Goal: Information Seeking & Learning: Learn about a topic

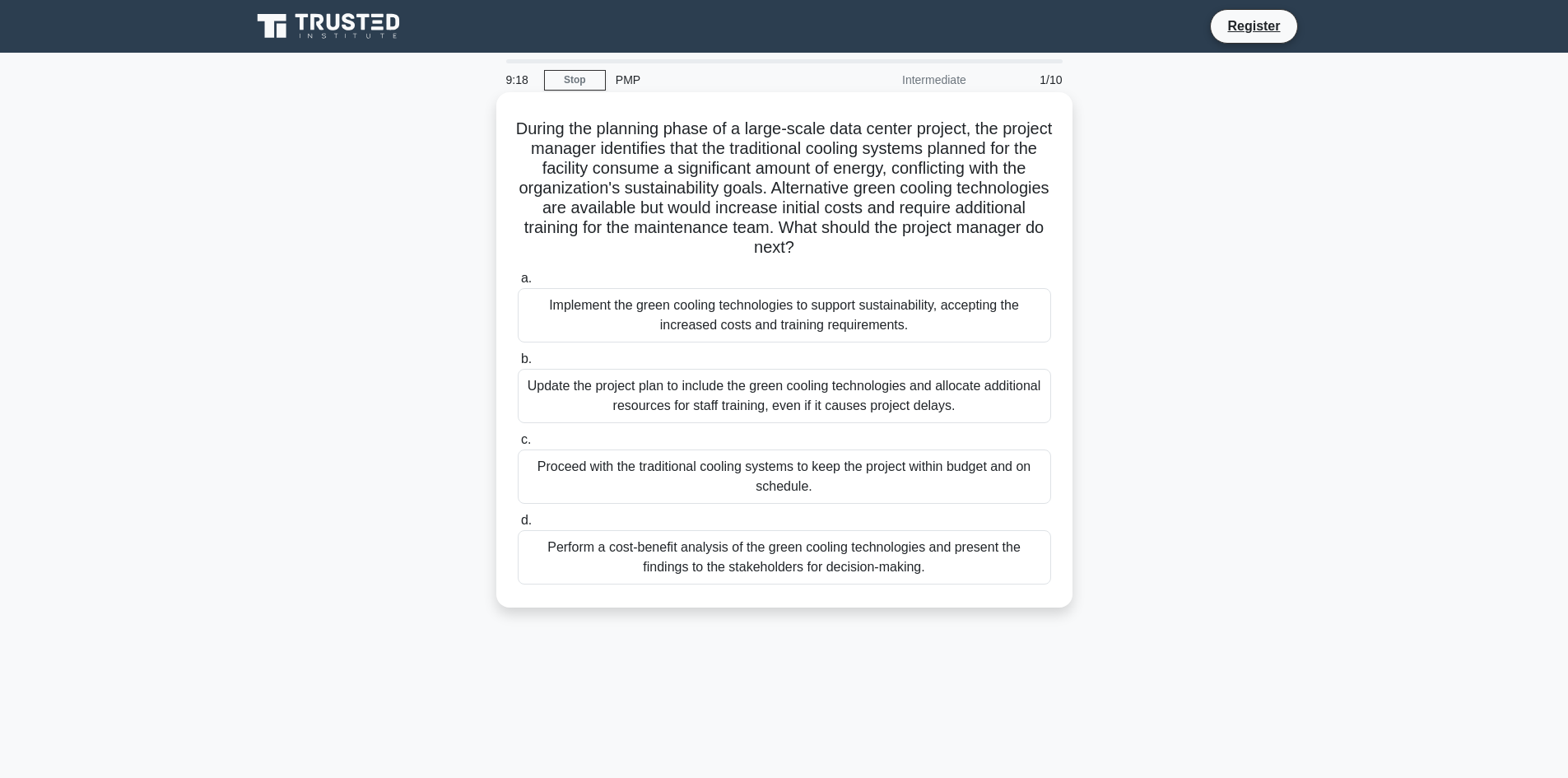
click at [866, 567] on div "Perform a cost-benefit analysis of the green cooling technologies and present t…" at bounding box center [784, 557] width 533 height 54
click at [518, 527] on input "d. Perform a cost-benefit analysis of the green cooling technologies and presen…" at bounding box center [518, 520] width 0 height 11
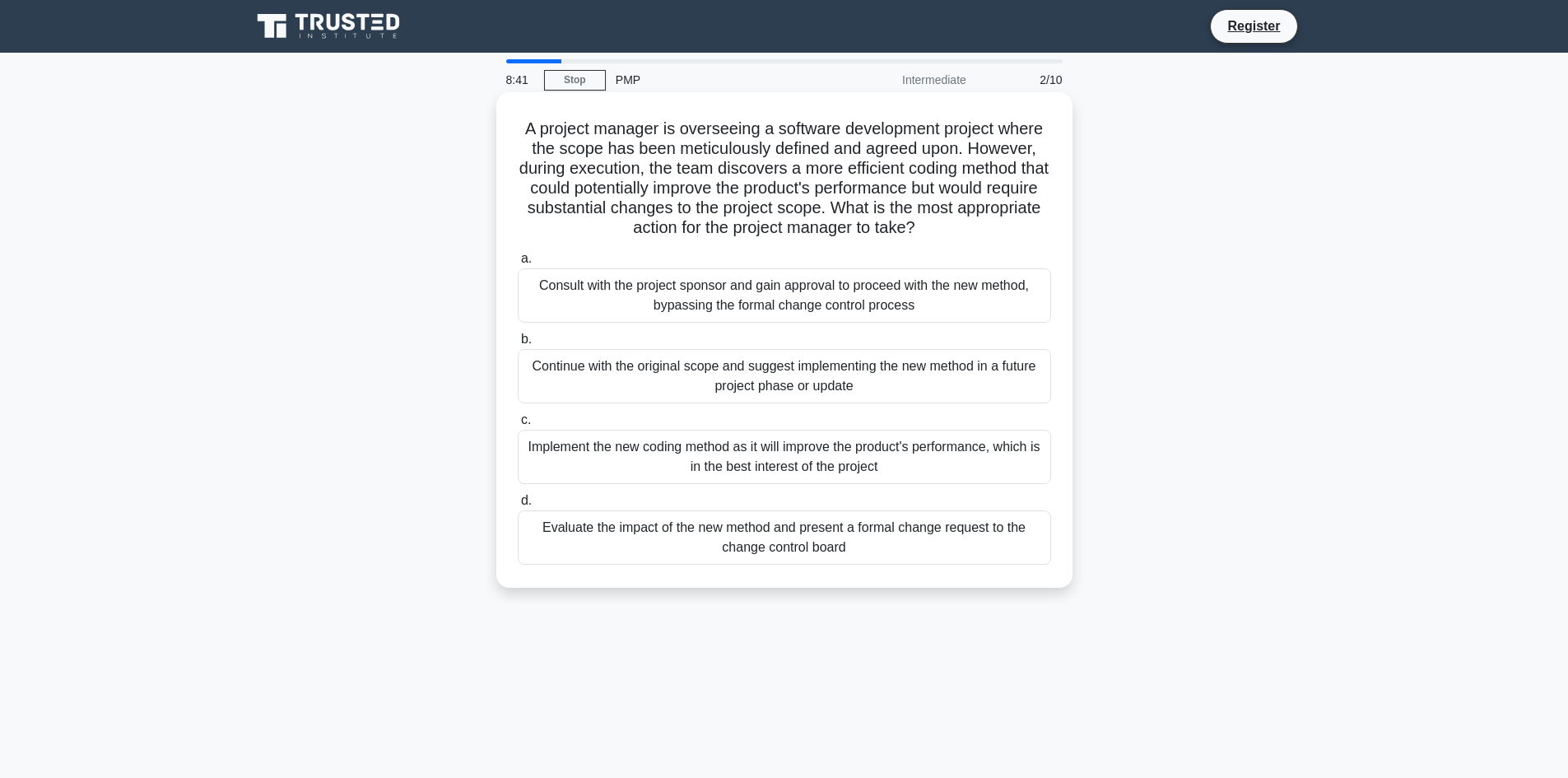
click at [858, 547] on div "Evaluate the impact of the new method and present a formal change request to th…" at bounding box center [784, 537] width 533 height 54
click at [518, 507] on input "d. Evaluate the impact of the new method and present a formal change request to…" at bounding box center [518, 501] width 0 height 11
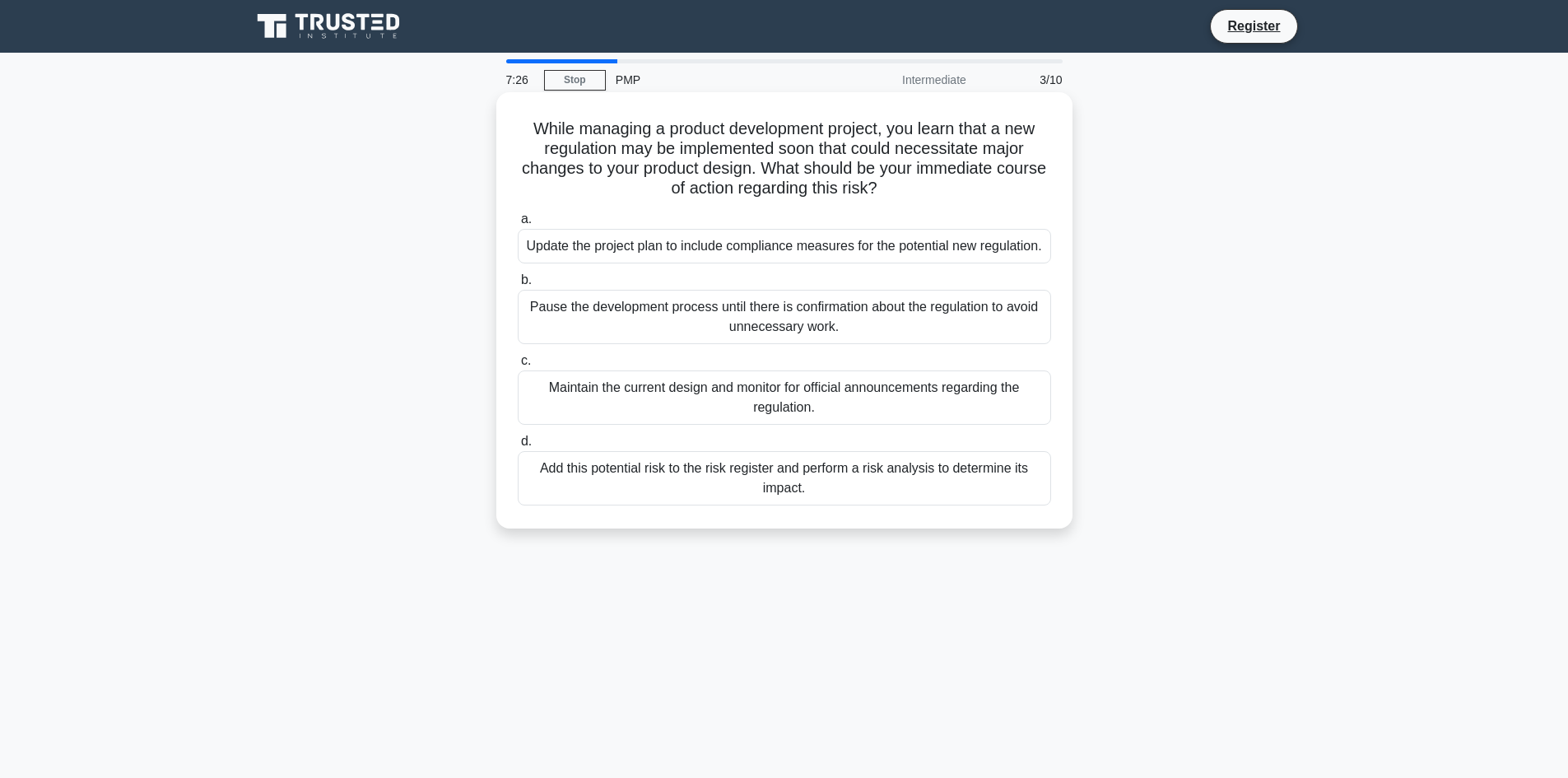
click at [979, 503] on div "Add this potential risk to the risk register and perform a risk analysis to det…" at bounding box center [784, 478] width 533 height 54
click at [518, 447] on input "d. Add this potential risk to the risk register and perform a risk analysis to …" at bounding box center [518, 442] width 0 height 11
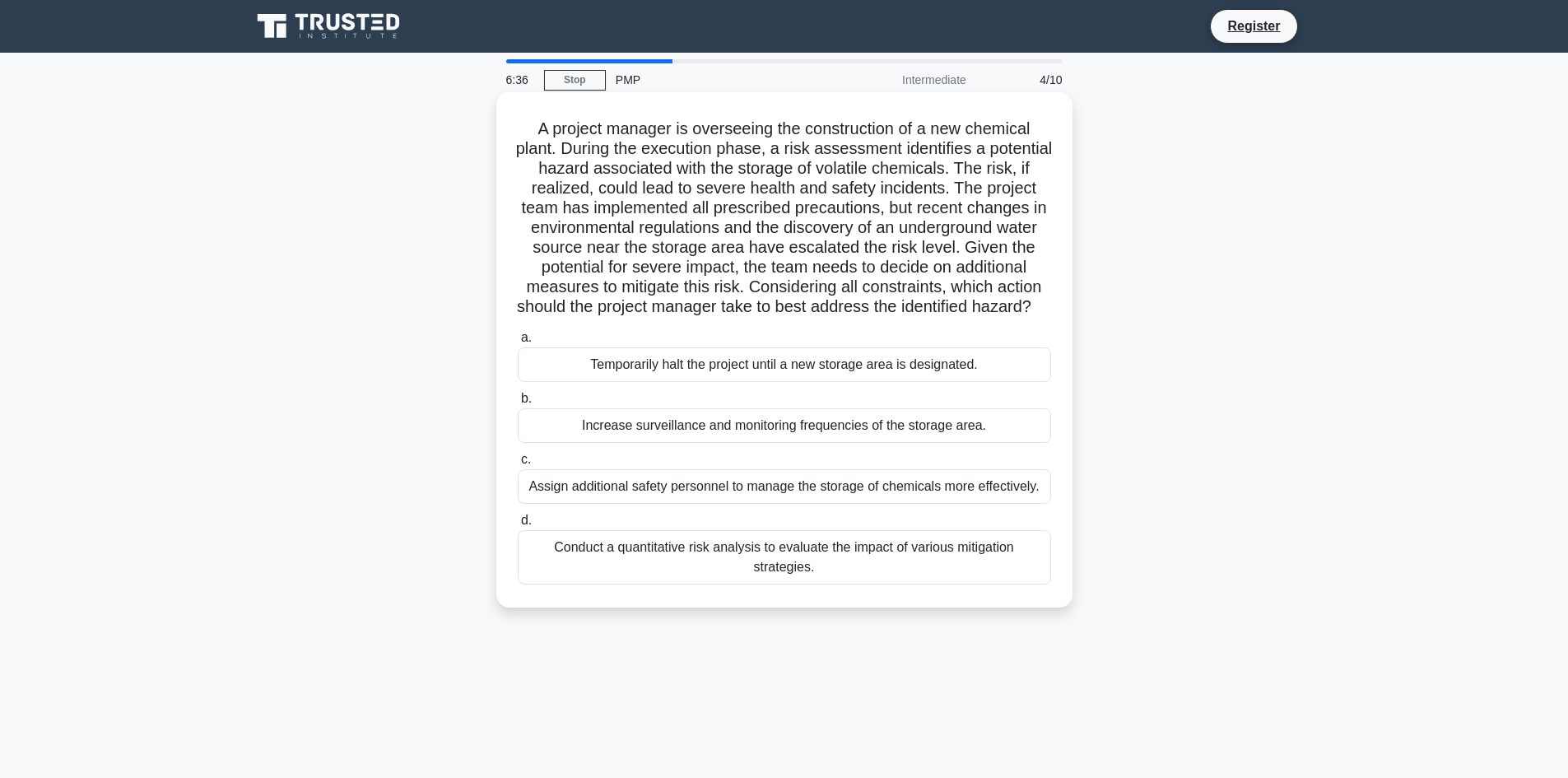
click at [814, 585] on div "Conduct a quantitative risk analysis to evaluate the impact of various mitigati…" at bounding box center [784, 557] width 533 height 54
click at [518, 527] on input "d. Conduct a quantitative risk analysis to evaluate the impact of various mitig…" at bounding box center [518, 520] width 0 height 11
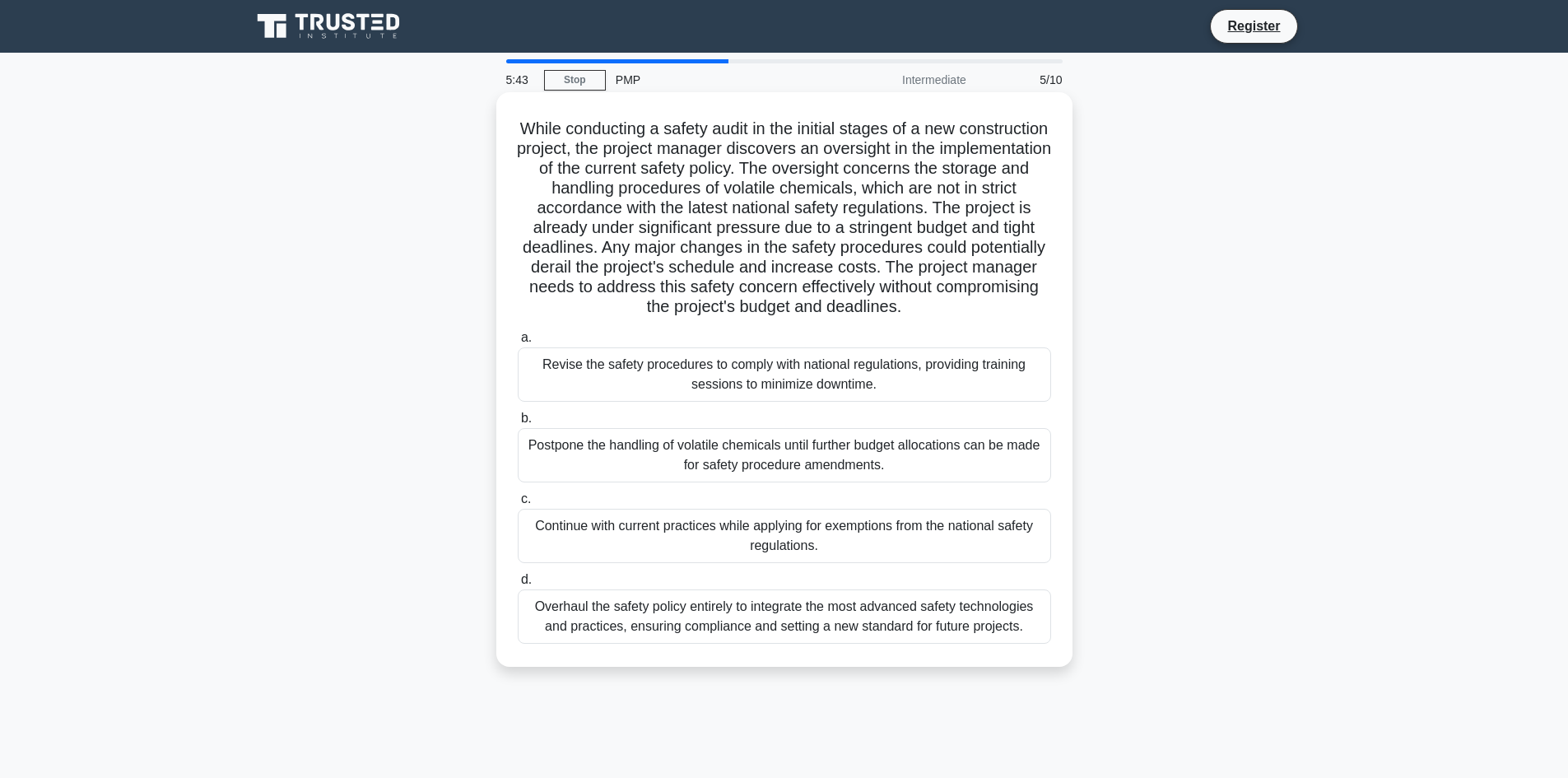
click at [855, 383] on div "Revise the safety procedures to comply with national regulations, providing tra…" at bounding box center [784, 375] width 533 height 54
click at [518, 343] on input "a. Revise the safety procedures to comply with national regulations, providing …" at bounding box center [518, 337] width 0 height 11
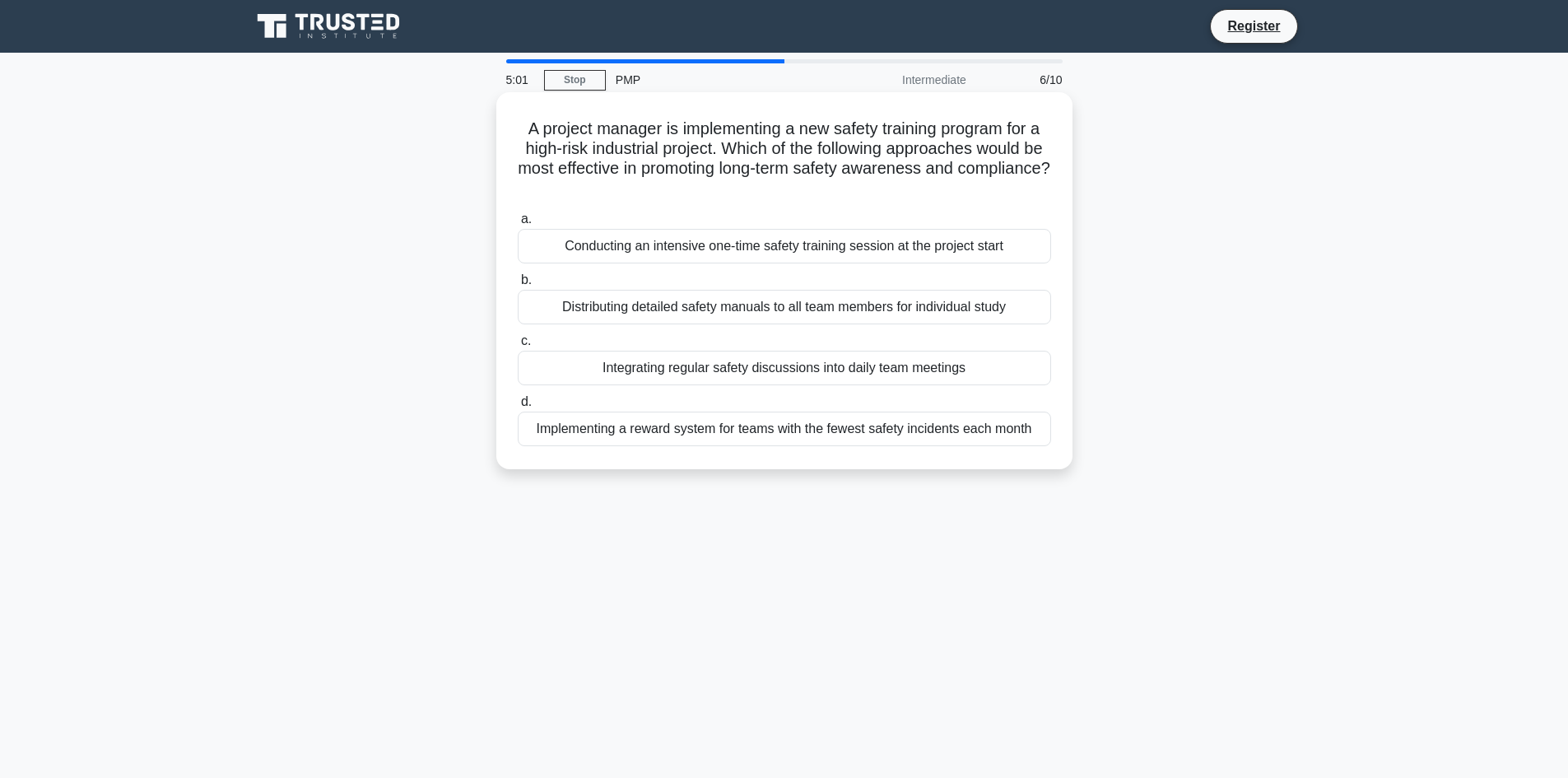
click at [812, 371] on div "Integrating regular safety discussions into daily team meetings" at bounding box center [784, 368] width 533 height 34
click at [518, 347] on input "c. Integrating regular safety discussions into daily team meetings" at bounding box center [518, 341] width 0 height 11
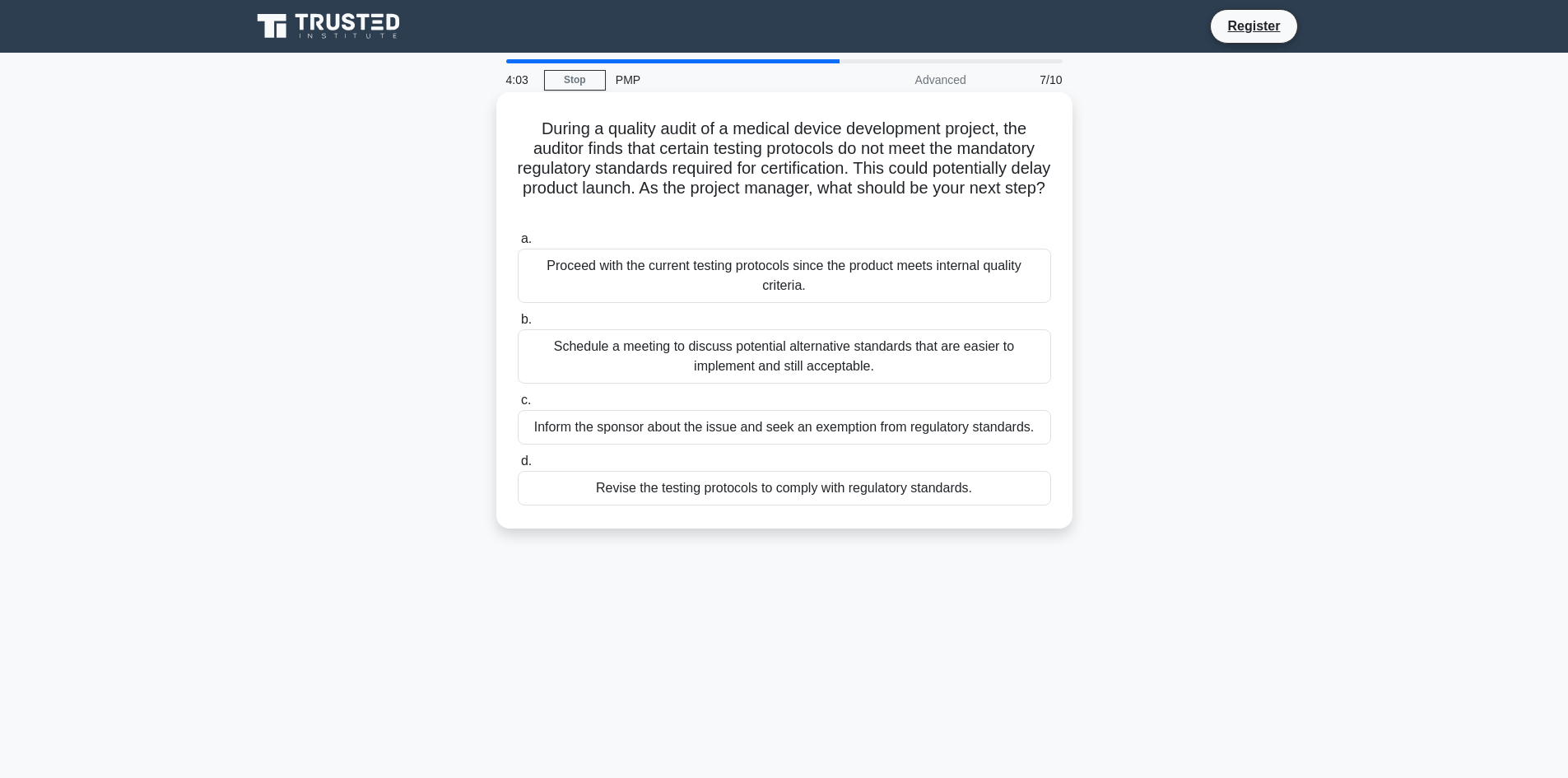
click at [835, 356] on div "Schedule a meeting to discuss potential alternative standards that are easier t…" at bounding box center [784, 357] width 533 height 54
click at [518, 325] on input "b. Schedule a meeting to discuss potential alternative standards that are easie…" at bounding box center [518, 319] width 0 height 11
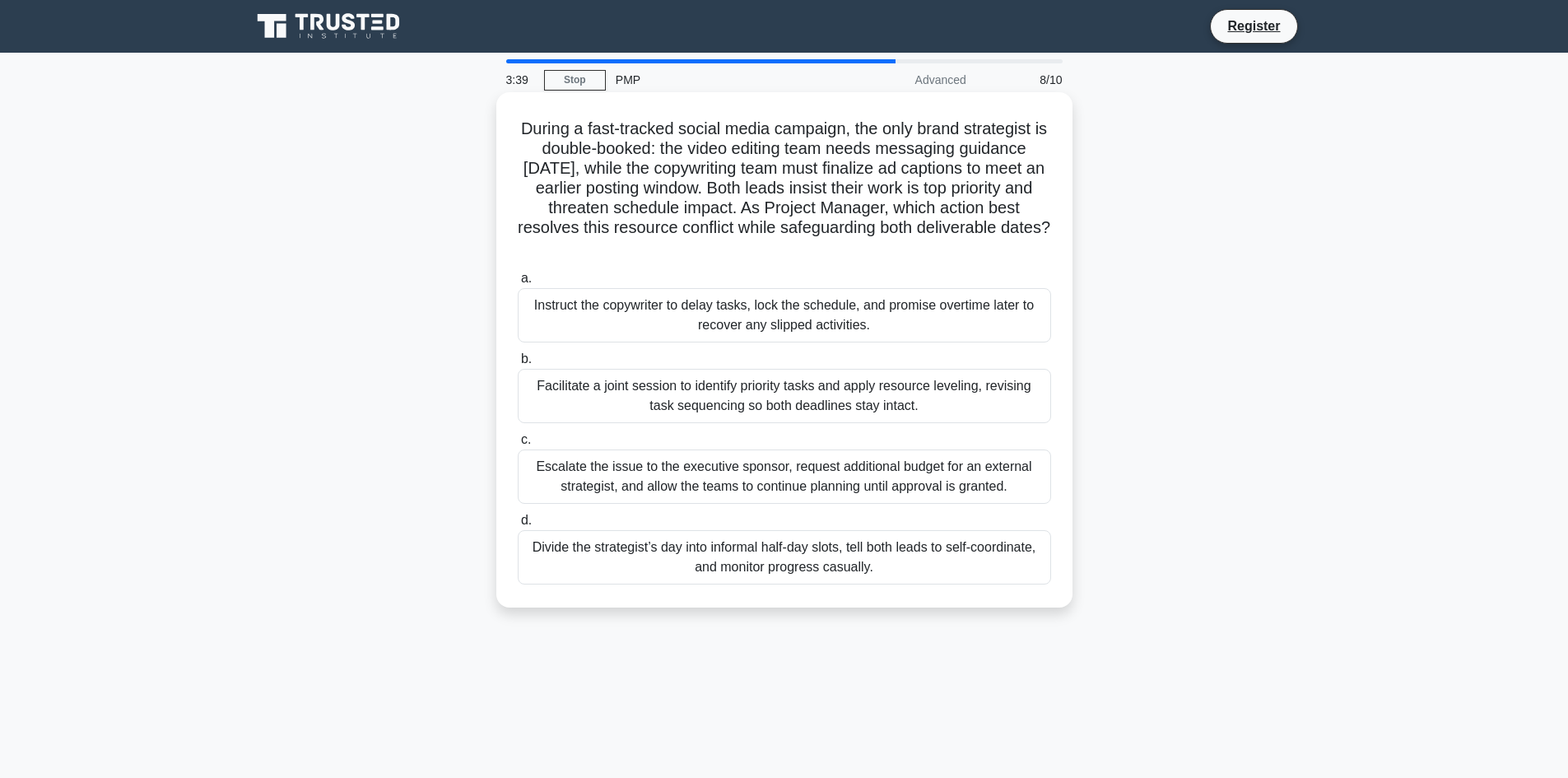
click at [794, 381] on div "Facilitate a joint session to identify priority tasks and apply resource leveli…" at bounding box center [784, 396] width 533 height 54
click at [518, 365] on input "b. Facilitate a joint session to identify priority tasks and apply resource lev…" at bounding box center [518, 358] width 0 height 11
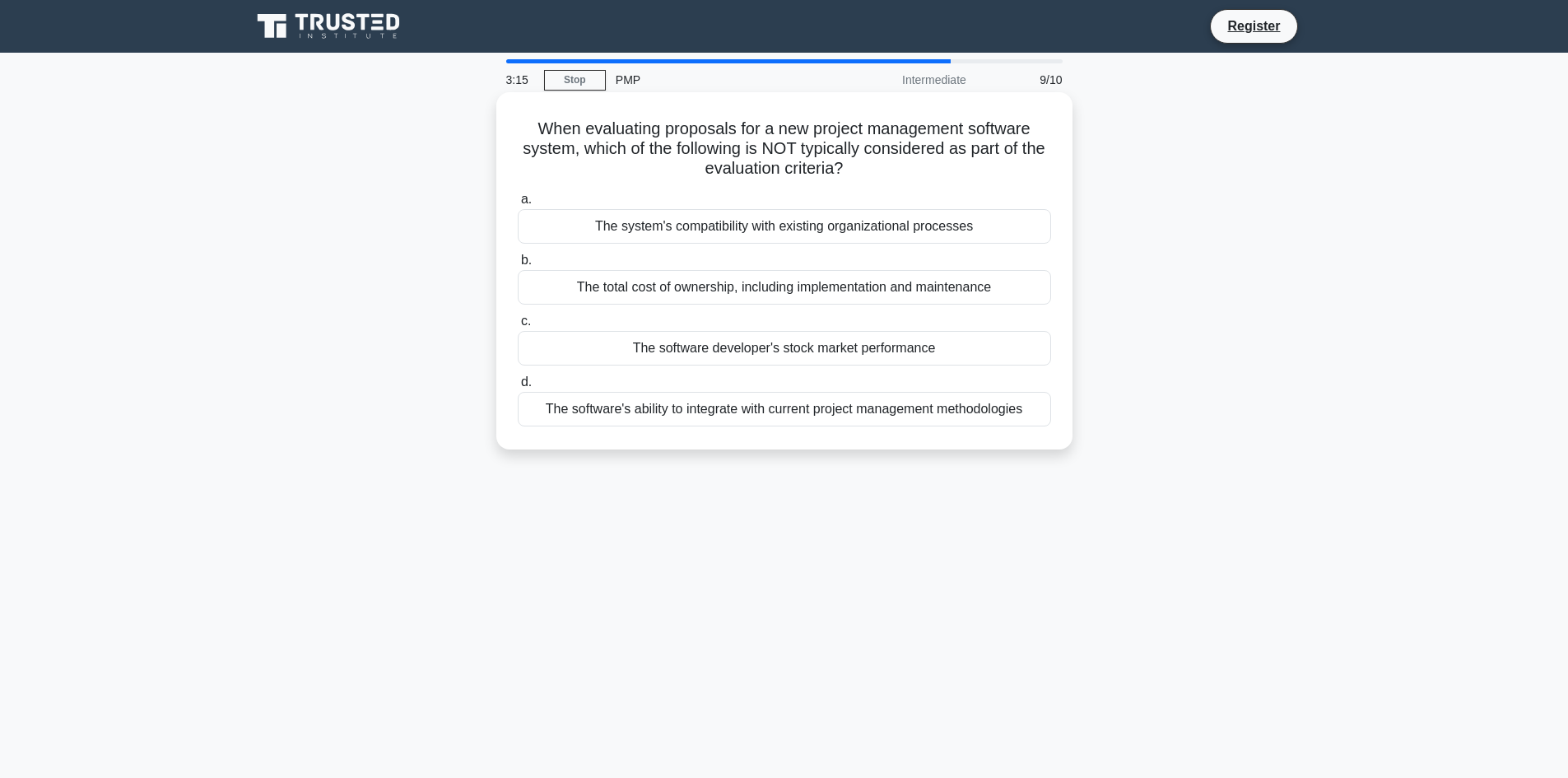
click at [833, 348] on div "The software developer's stock market performance" at bounding box center [784, 348] width 533 height 34
click at [518, 327] on input "c. The software developer's stock market performance" at bounding box center [518, 321] width 0 height 11
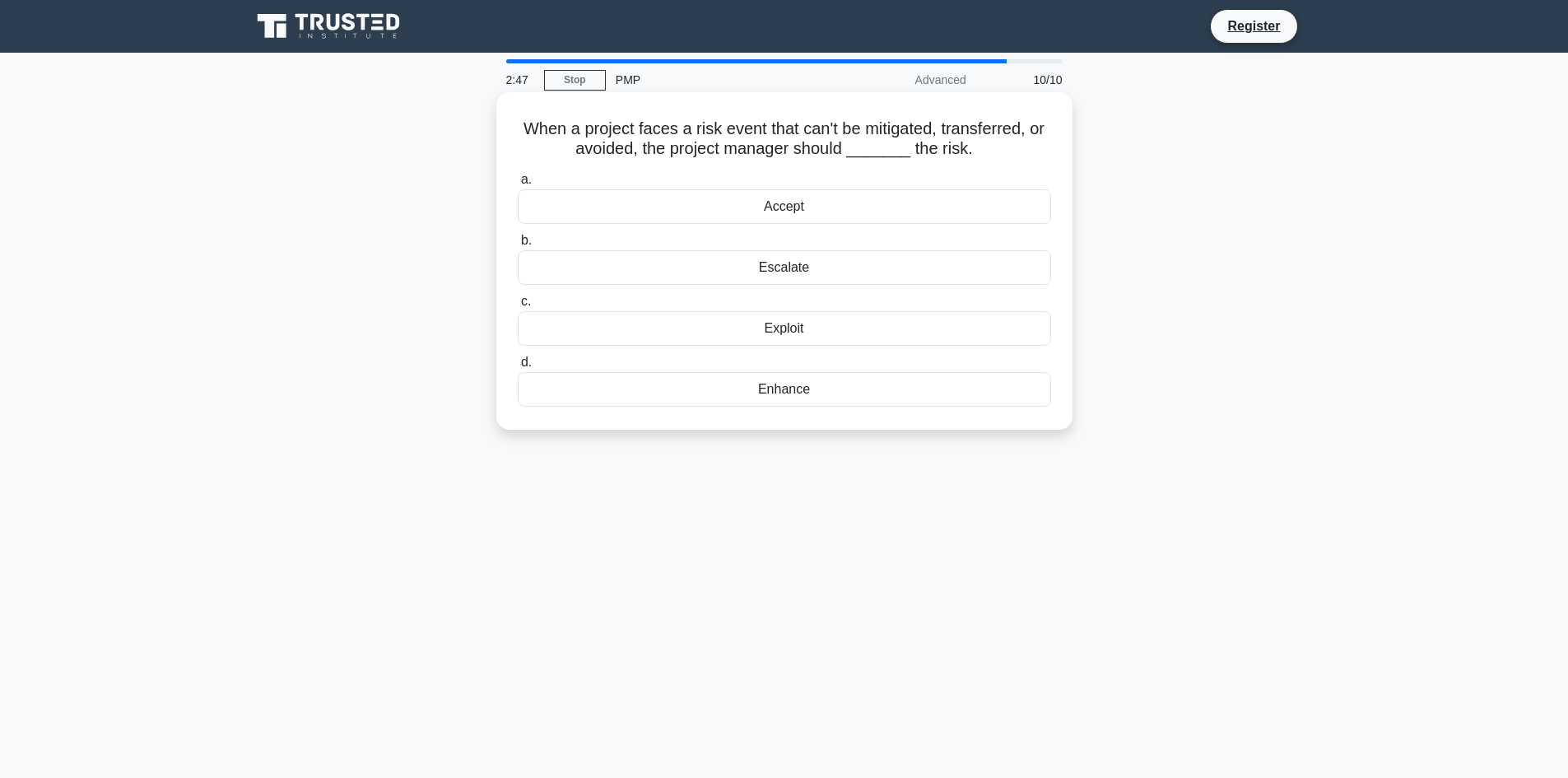
click at [816, 270] on div "Escalate" at bounding box center [784, 268] width 533 height 34
click at [518, 247] on input "b. Escalate" at bounding box center [518, 240] width 0 height 11
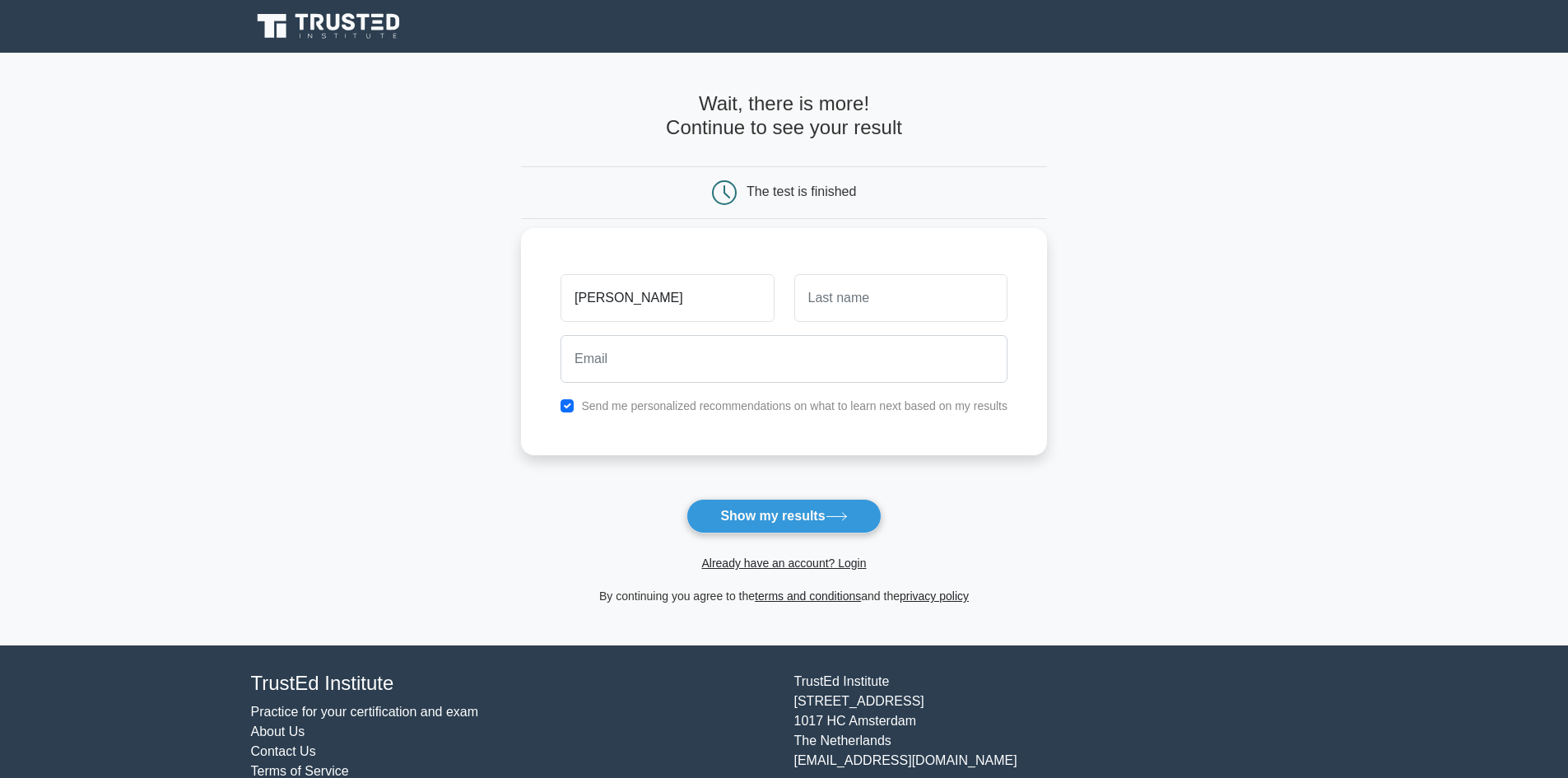
type input "Sami"
type input "Haq"
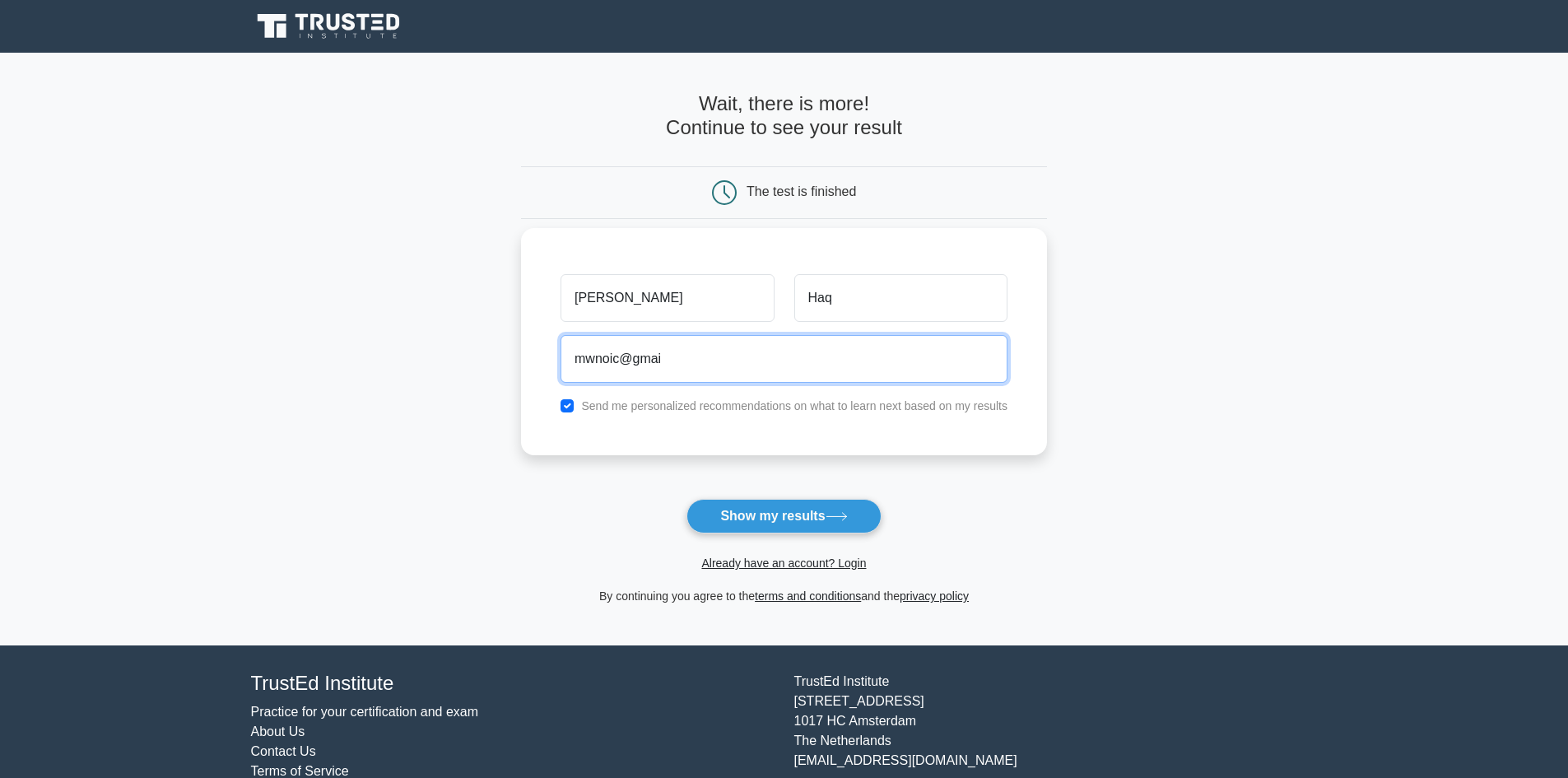
type input "mwnoic@gmail.com"
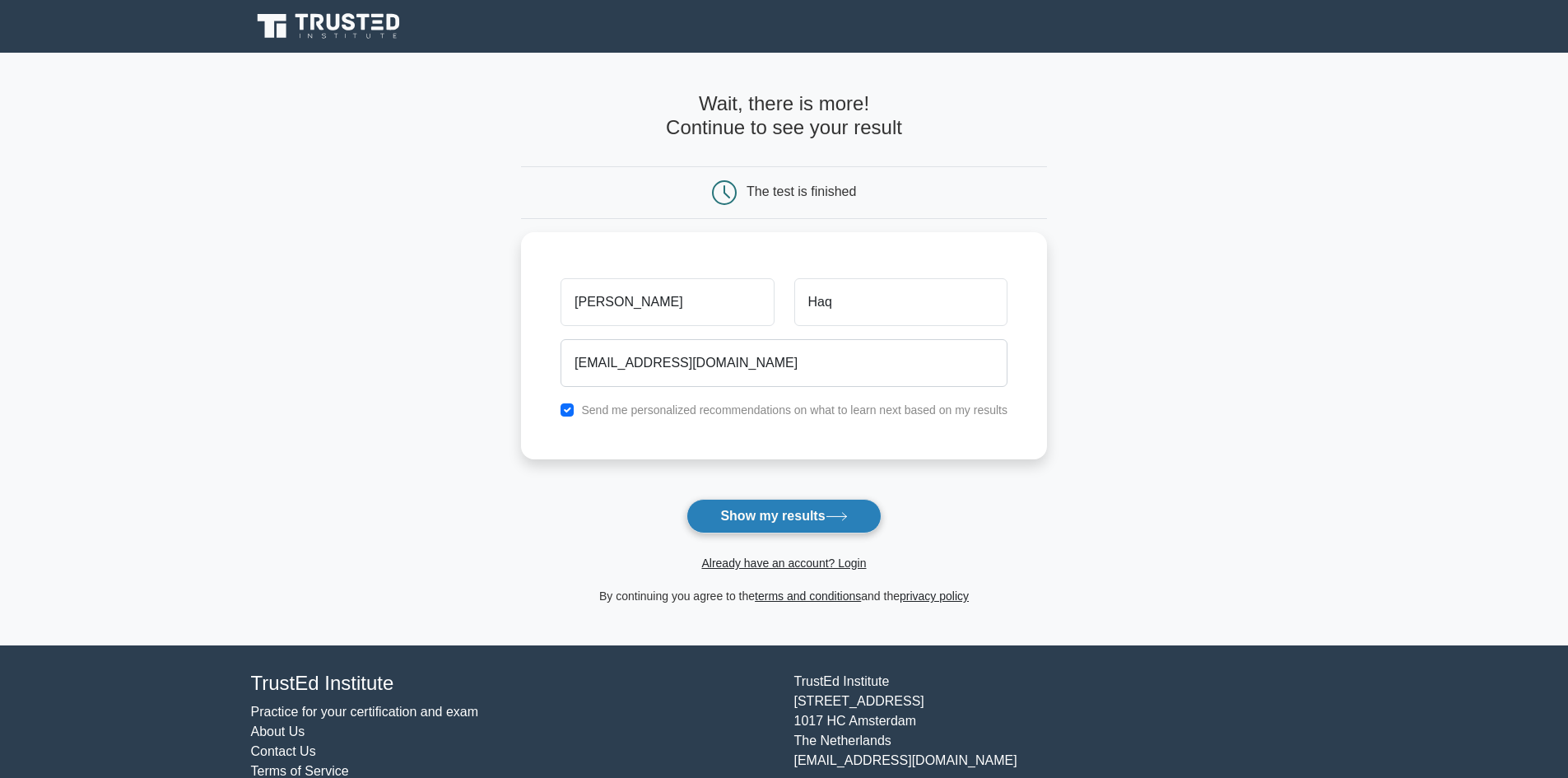
click at [811, 521] on button "Show my results" at bounding box center [784, 516] width 194 height 34
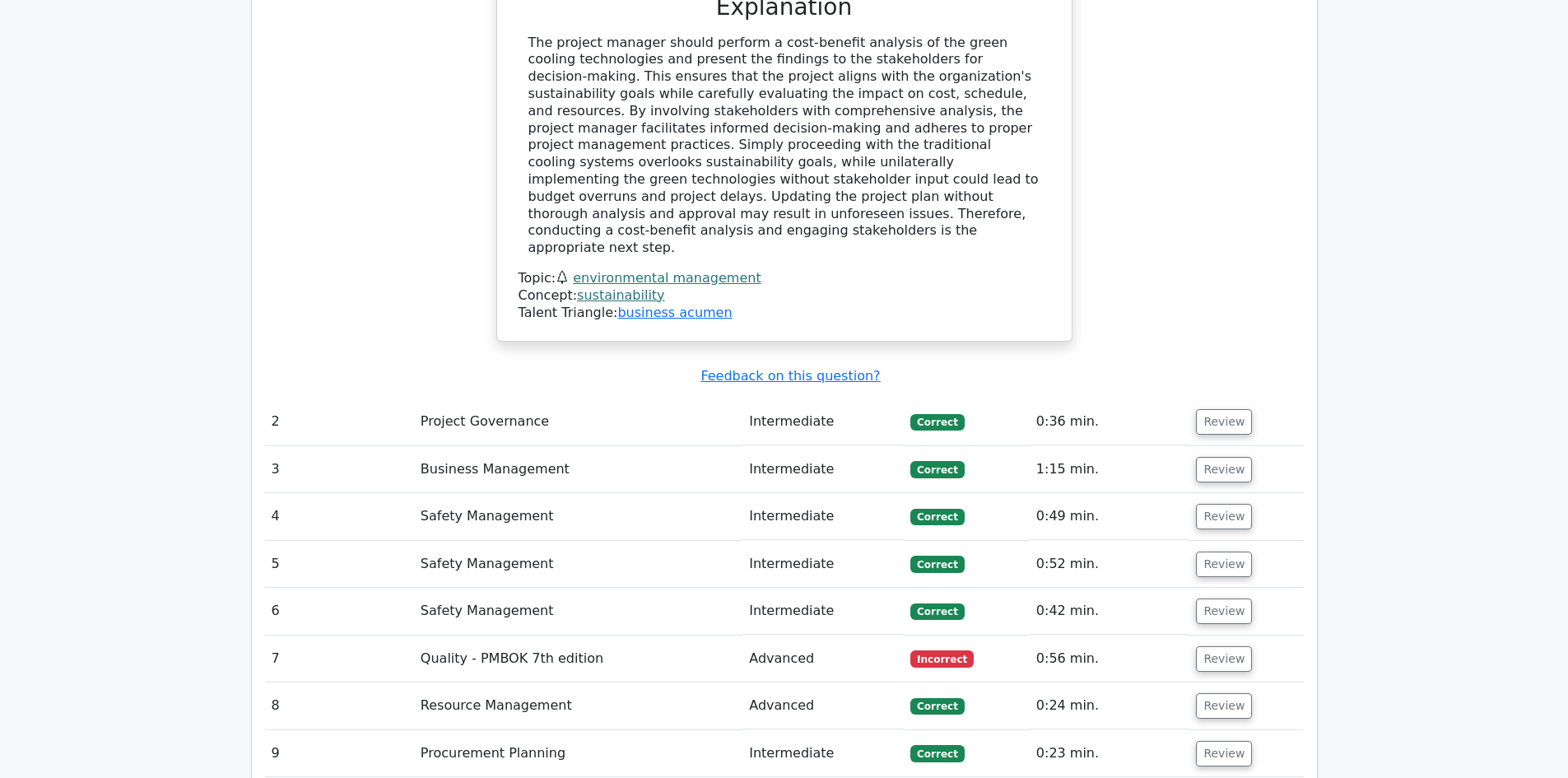
scroll to position [2141, 0]
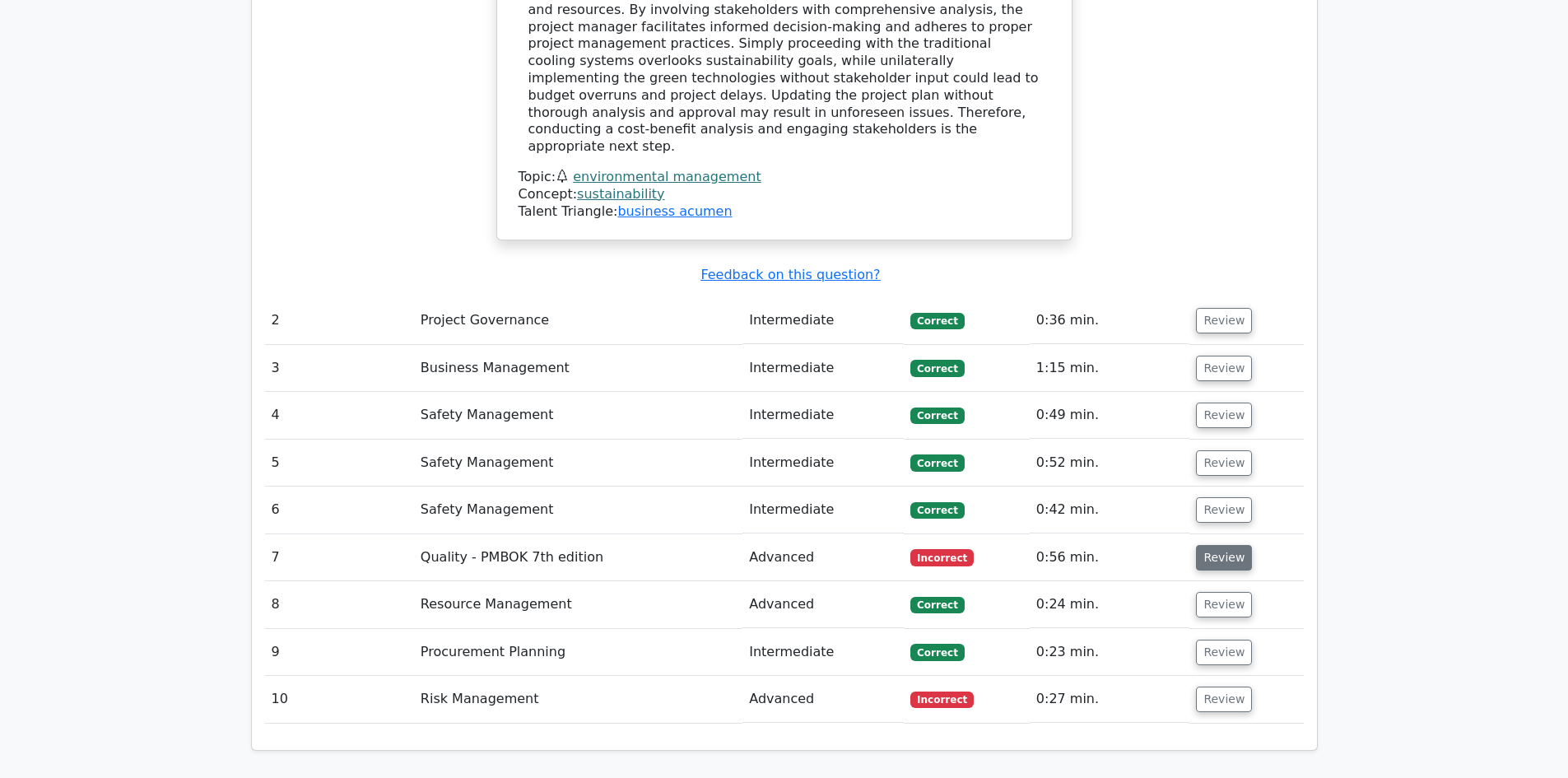
click at [1222, 545] on button "Review" at bounding box center [1224, 557] width 56 height 26
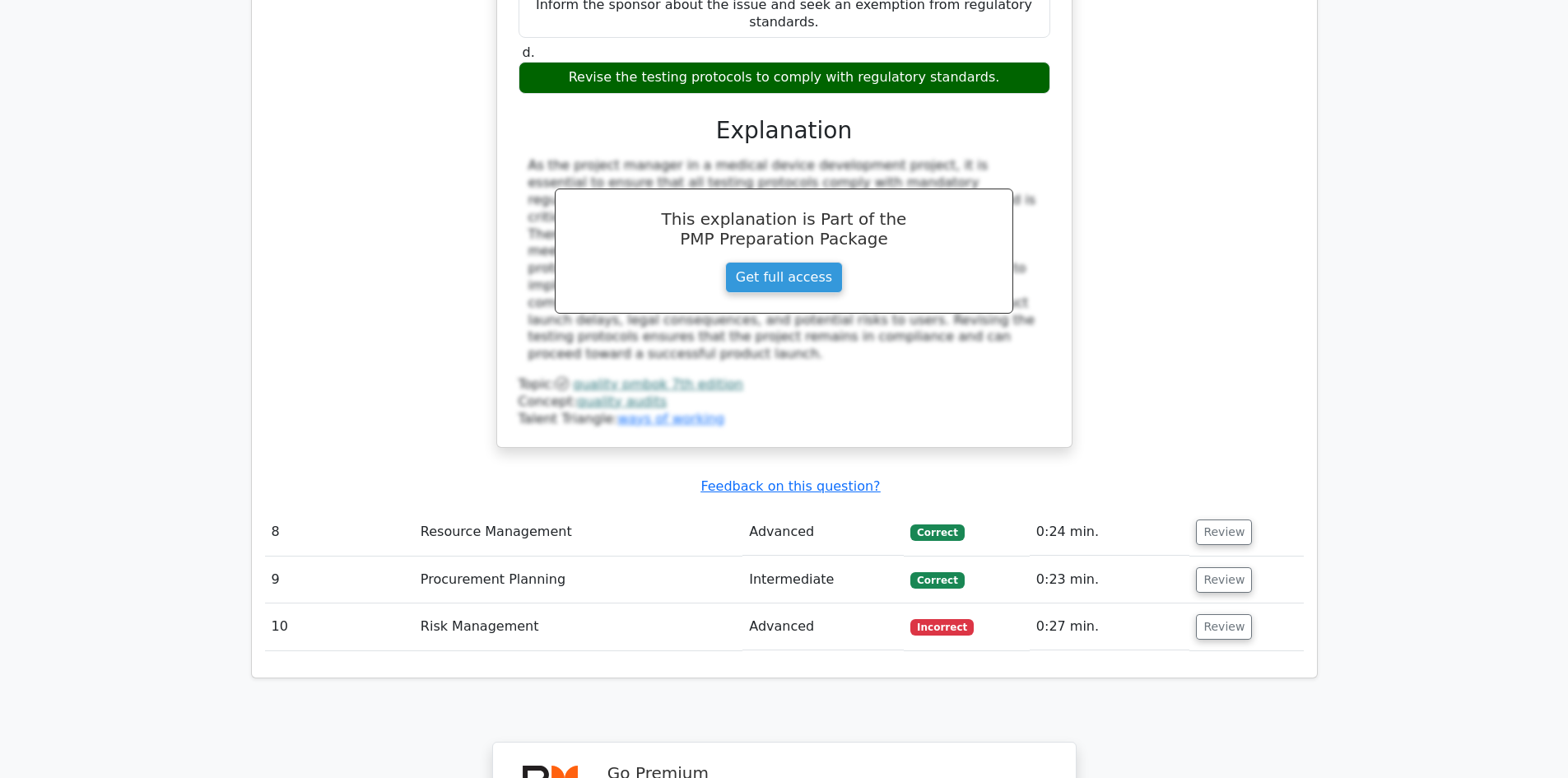
scroll to position [3047, 0]
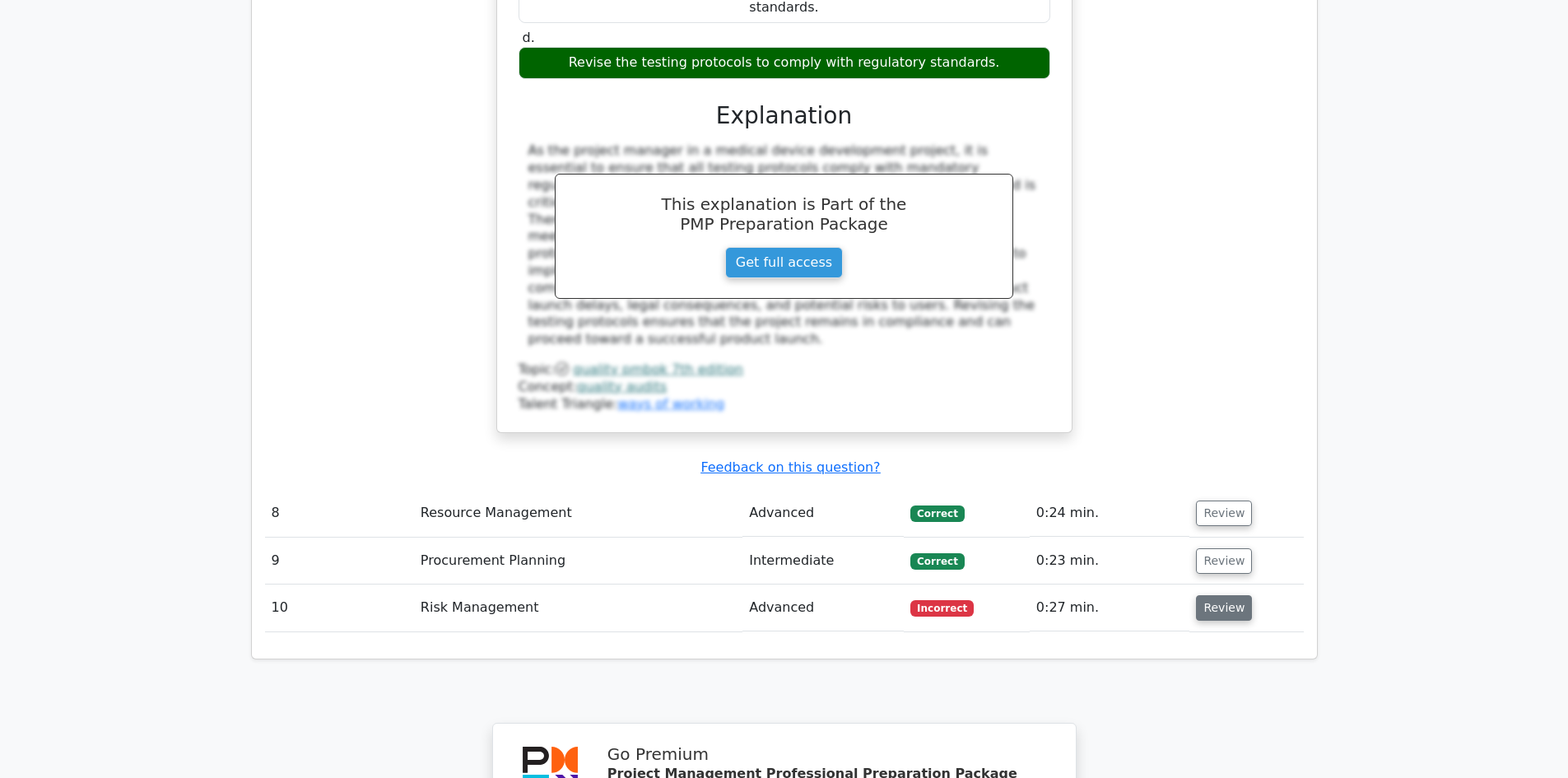
click at [1214, 595] on button "Review" at bounding box center [1224, 608] width 56 height 26
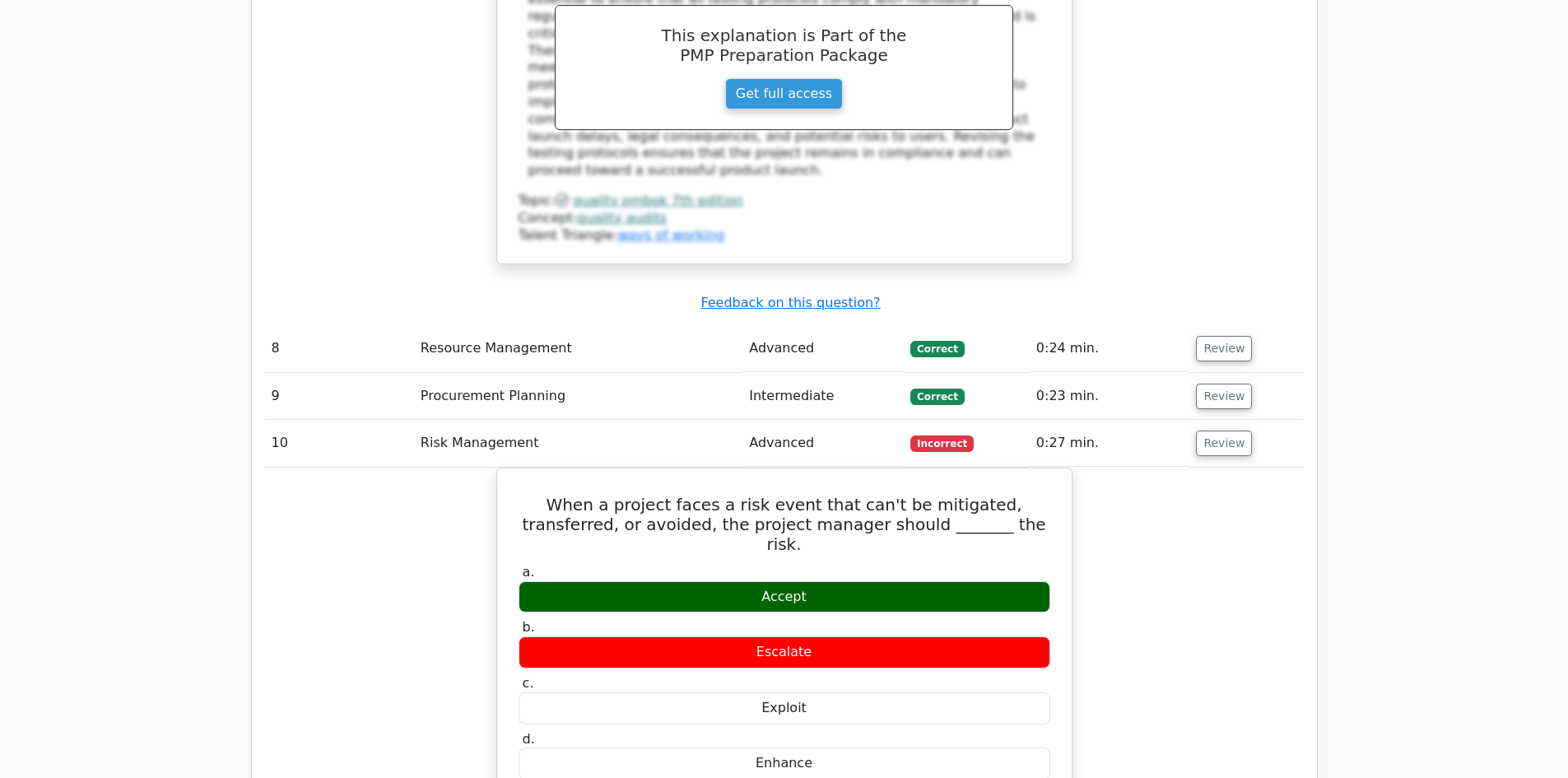
scroll to position [3870, 0]
